Goal: Information Seeking & Learning: Learn about a topic

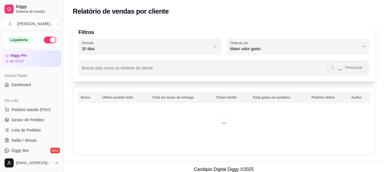
select select "30"
select select "HIGHEST_TOTAL_SPENT_WITH_ORDERS"
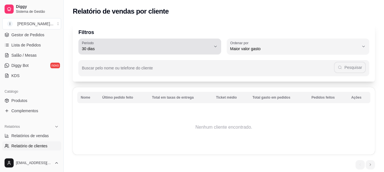
click at [217, 48] on icon "button" at bounding box center [215, 46] width 5 height 5
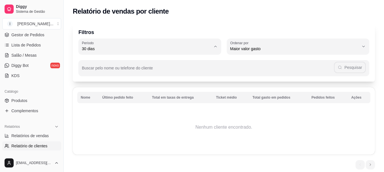
click at [152, 120] on span "60 dias" at bounding box center [147, 117] width 123 height 5
type input "60"
select select "60"
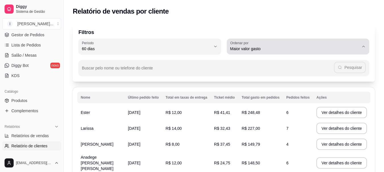
click at [355, 47] on span "Maior valor gasto" at bounding box center [294, 49] width 129 height 6
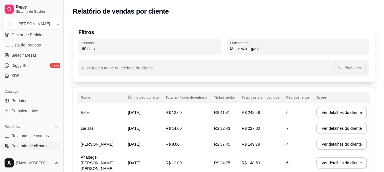
click at [306, 66] on li "Maior número de pedidos" at bounding box center [298, 62] width 132 height 9
type input "HIGHEST_ORDER_COUNT"
select select "HIGHEST_ORDER_COUNT"
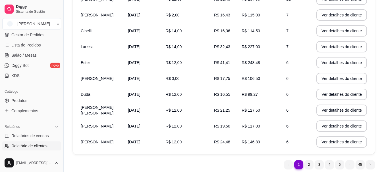
scroll to position [0, 0]
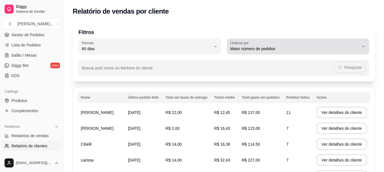
click at [356, 49] on span "Maior número de pedidos" at bounding box center [294, 49] width 129 height 6
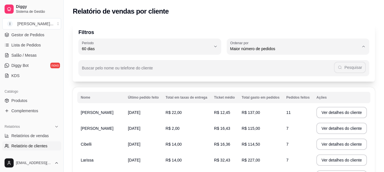
click at [274, 74] on span "Maior ticket médio" at bounding box center [295, 71] width 123 height 5
type input "HIGHEST_AVERAGE_TICKET"
select select "HIGHEST_AVERAGE_TICKET"
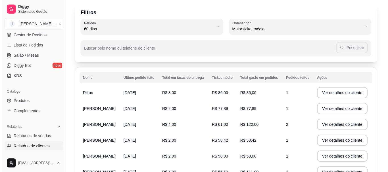
scroll to position [28, 0]
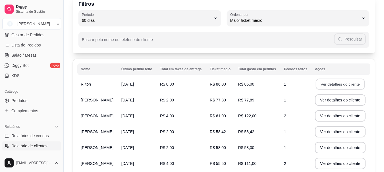
click at [327, 85] on button "Ver detalhes do cliente" at bounding box center [340, 84] width 49 height 11
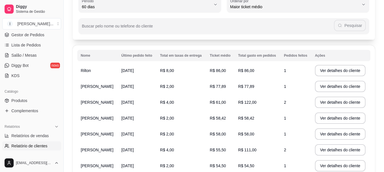
scroll to position [0, 0]
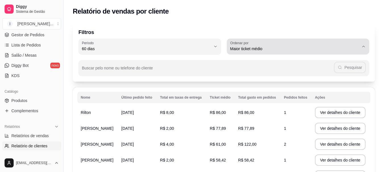
click at [276, 43] on div "Maior ticket médio" at bounding box center [294, 46] width 129 height 11
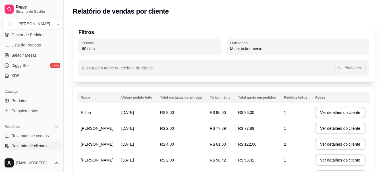
click at [269, 66] on li "Maior número de pedidos" at bounding box center [298, 62] width 132 height 9
type input "HIGHEST_ORDER_COUNT"
select select "HIGHEST_ORDER_COUNT"
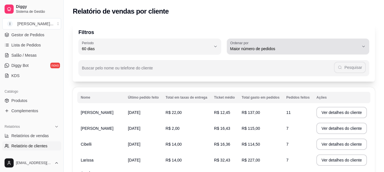
click at [273, 46] on div "Maior número de pedidos" at bounding box center [294, 46] width 129 height 11
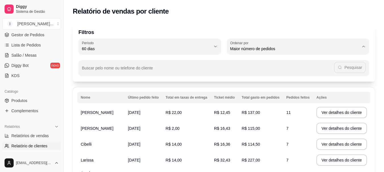
click at [261, 86] on li "Maior valor gasto" at bounding box center [298, 81] width 132 height 9
type input "HIGHEST_TOTAL_SPENT_WITH_ORDERS"
select select "HIGHEST_TOTAL_SPENT_WITH_ORDERS"
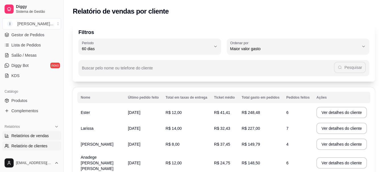
click at [34, 135] on span "Relatórios de vendas" at bounding box center [30, 136] width 38 height 6
select select "ALL"
select select "0"
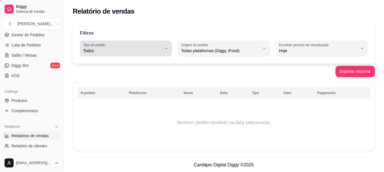
click at [161, 48] on span "Todos" at bounding box center [122, 51] width 78 height 6
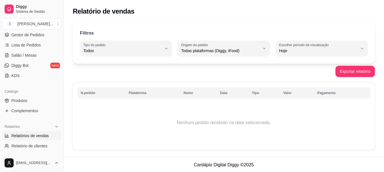
click at [151, 71] on li "Entrega" at bounding box center [126, 73] width 84 height 9
type input "DELIVERY"
select select "DELIVERY"
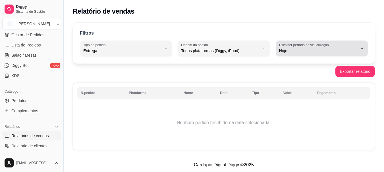
click at [302, 52] on span "Hoje" at bounding box center [318, 51] width 78 height 6
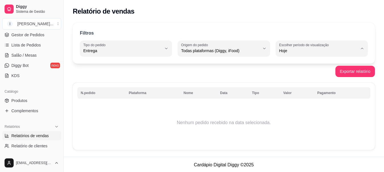
click at [290, 113] on span "45 dias" at bounding box center [319, 110] width 74 height 5
type input "45"
select select "45"
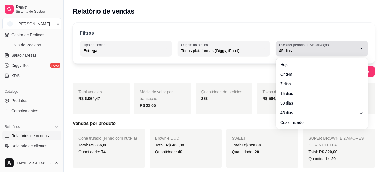
click at [311, 48] on div "45 dias" at bounding box center [318, 48] width 78 height 11
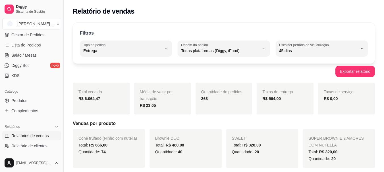
click at [298, 103] on span "30 dias" at bounding box center [319, 101] width 74 height 5
type input "30"
select select "30"
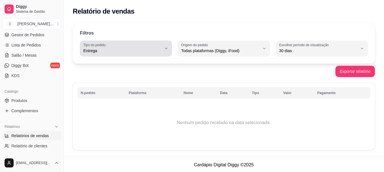
click at [169, 50] on button "Tipo do pedido Entrega" at bounding box center [126, 49] width 92 height 16
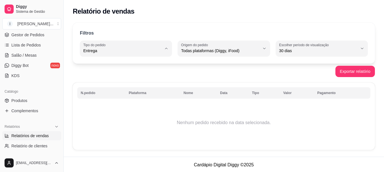
click at [125, 65] on span "Todos" at bounding box center [123, 64] width 74 height 5
type input "ALL"
select select "ALL"
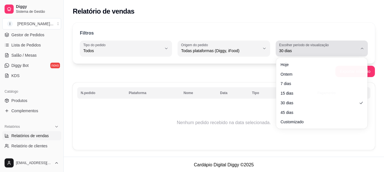
click at [330, 53] on span "30 dias" at bounding box center [318, 51] width 78 height 6
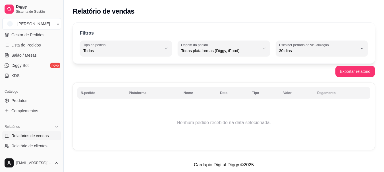
click at [317, 112] on span "45 dias" at bounding box center [319, 110] width 74 height 5
type input "45"
select select "45"
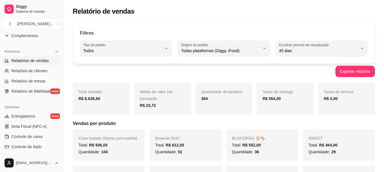
scroll to position [171, 0]
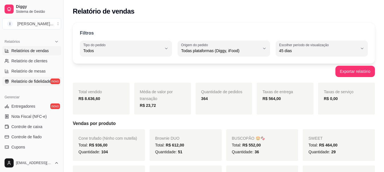
click at [28, 83] on span "Relatório de fidelidade" at bounding box center [31, 82] width 40 height 6
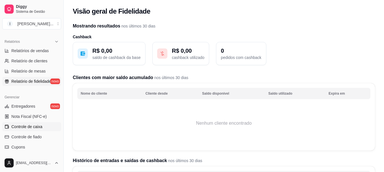
click at [40, 128] on span "Controle de caixa" at bounding box center [26, 127] width 31 height 6
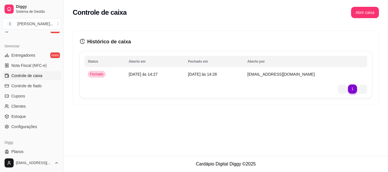
scroll to position [227, 0]
